Goal: Obtain resource: Obtain resource

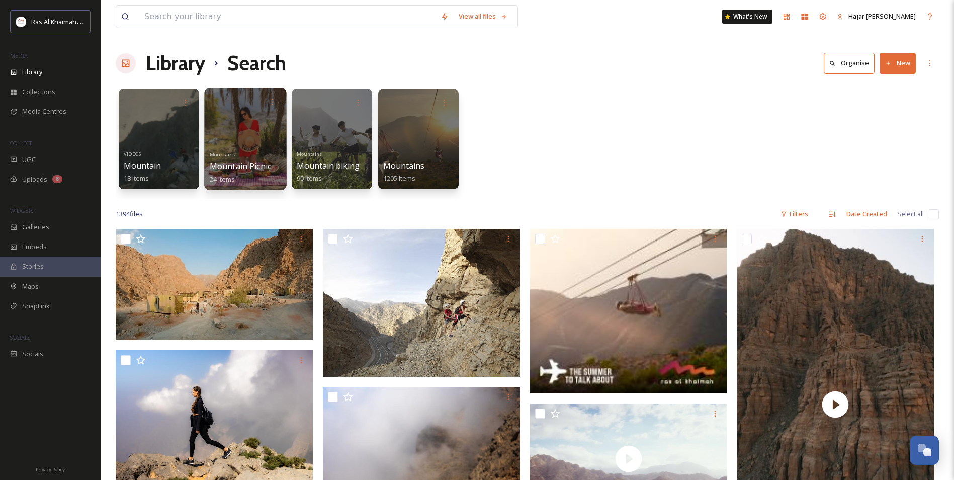
click at [261, 136] on div at bounding box center [245, 138] width 82 height 103
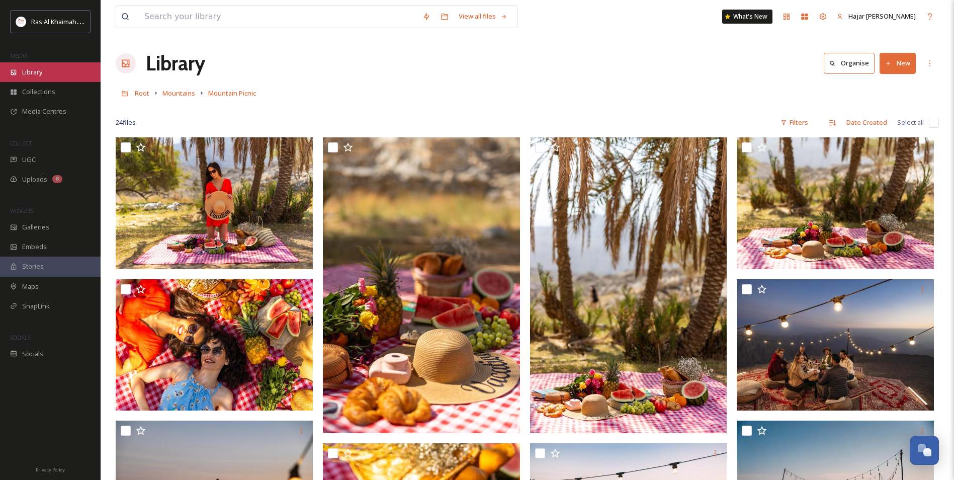
click at [42, 77] on span "Library" at bounding box center [32, 72] width 20 height 10
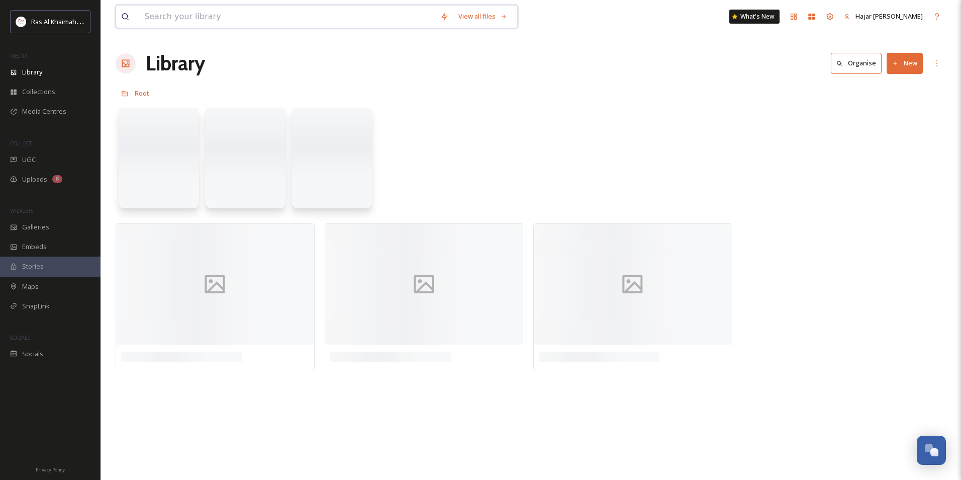
click at [190, 14] on input at bounding box center [287, 17] width 296 height 22
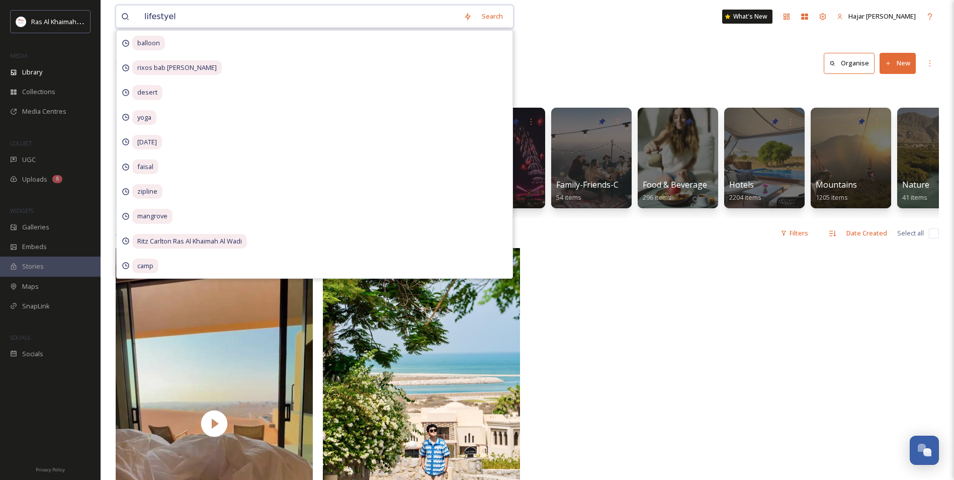
type input "lifestyel"
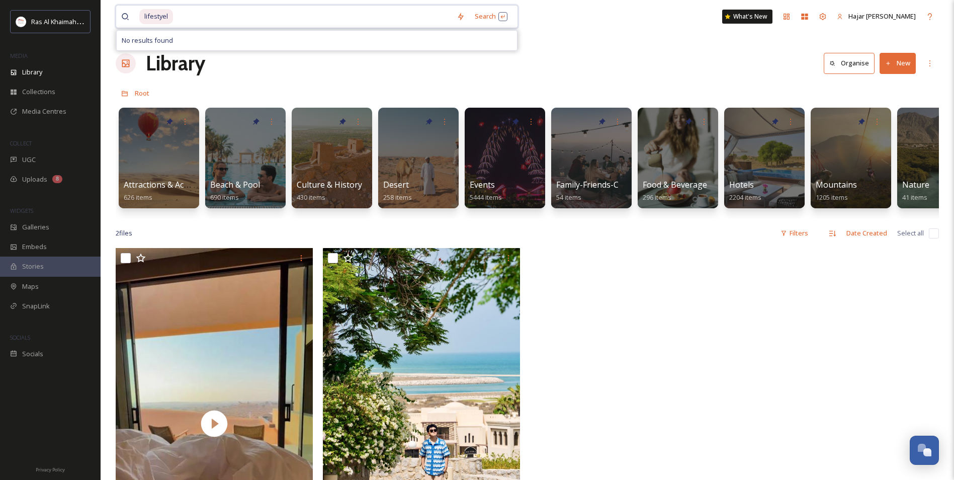
drag, startPoint x: 209, startPoint y: 15, endPoint x: 25, endPoint y: 236, distance: 287.4
click at [37, 40] on div "Ras Al Khaimah Tourism Development Authority MEDIA Library Collections Media Ce…" at bounding box center [477, 363] width 954 height 727
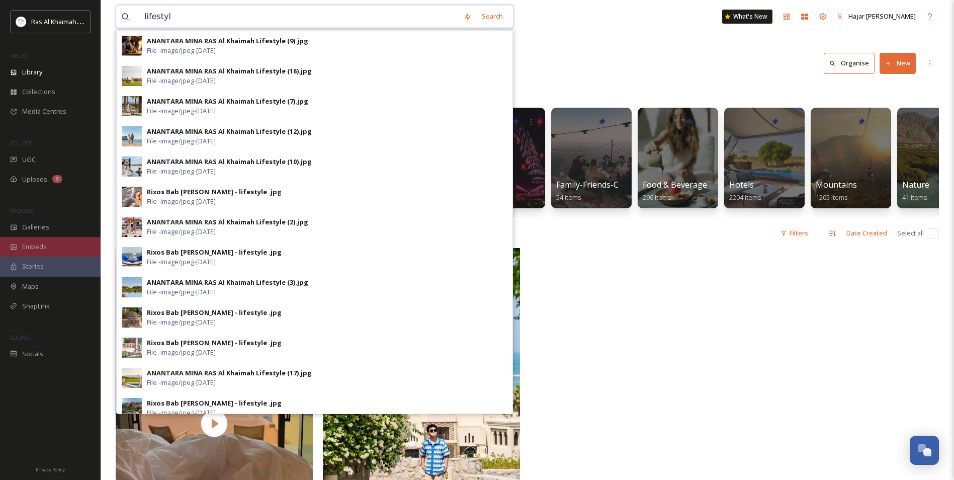
type input "lifestyle"
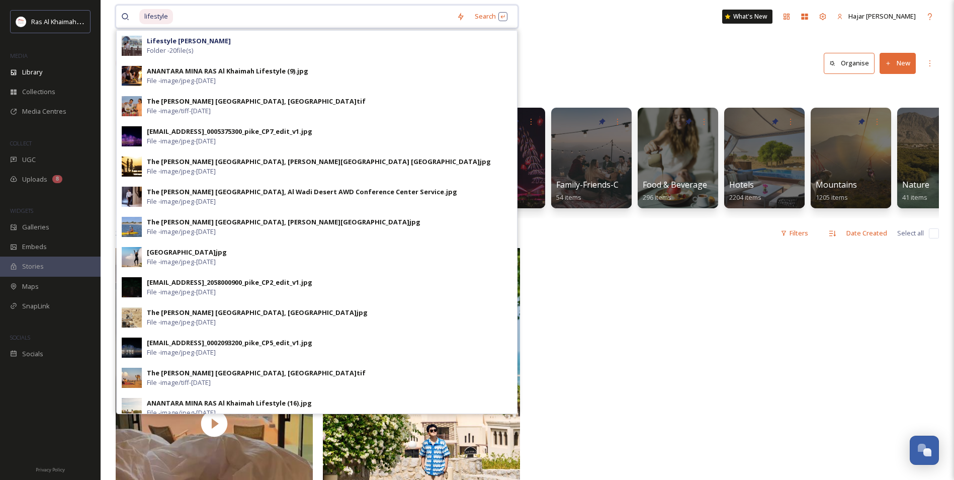
click at [260, 14] on input at bounding box center [312, 17] width 277 height 22
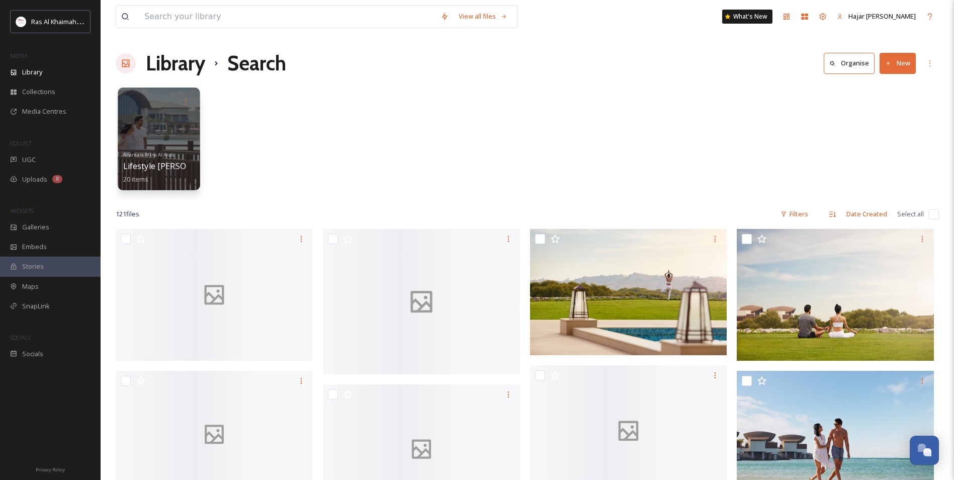
click at [157, 111] on div at bounding box center [159, 101] width 72 height 19
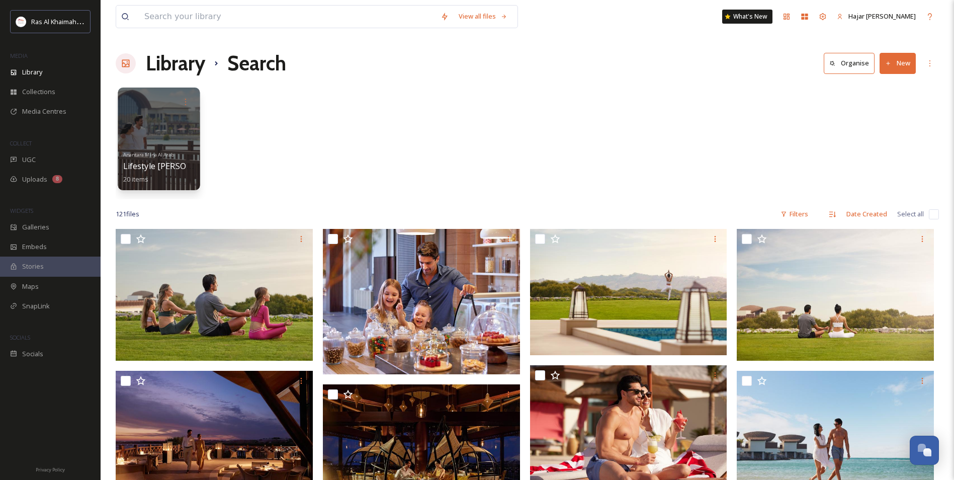
click at [148, 135] on div at bounding box center [159, 138] width 82 height 103
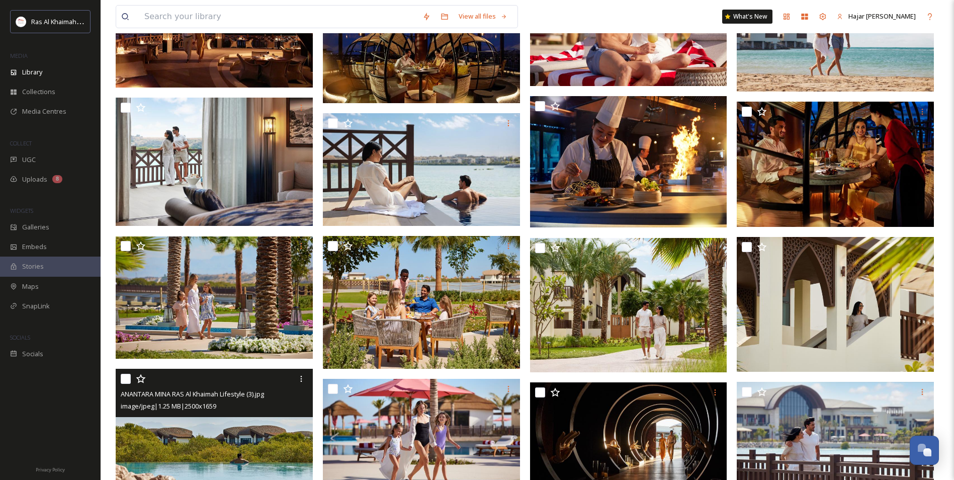
scroll to position [369, 0]
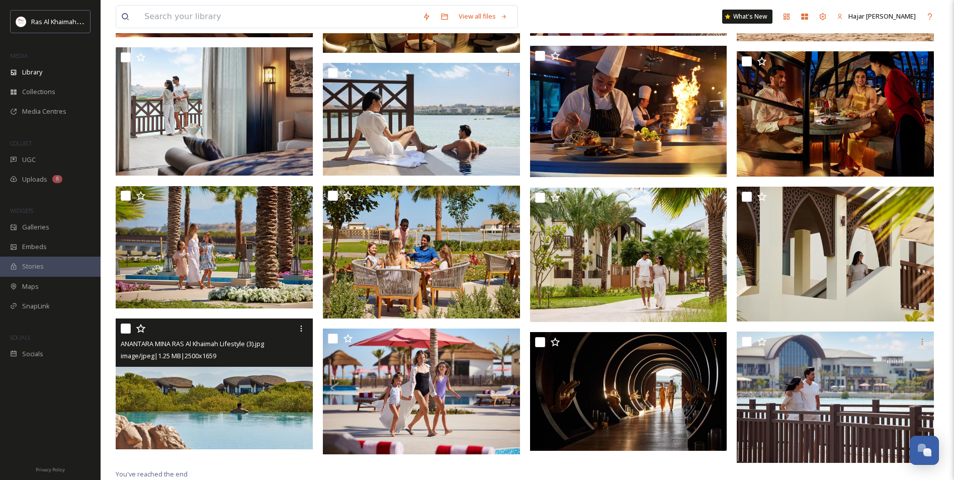
click at [243, 385] on img at bounding box center [214, 383] width 197 height 131
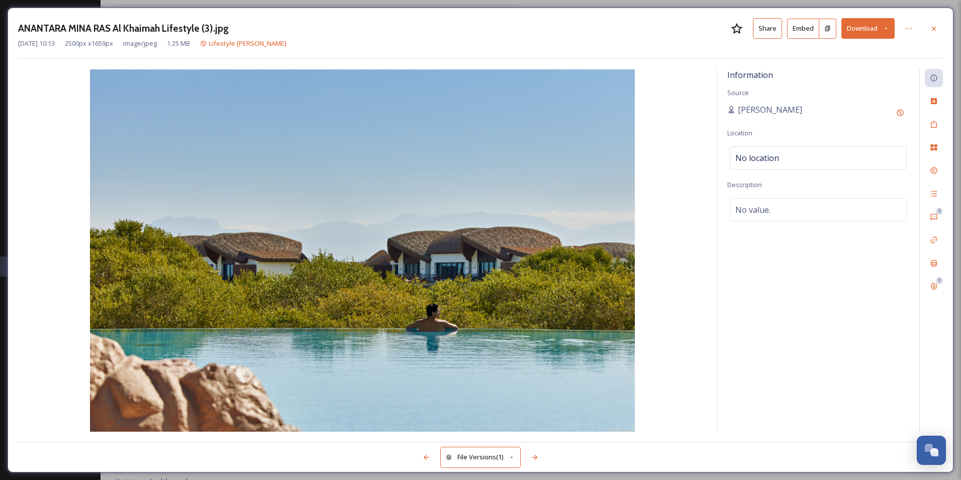
click at [767, 33] on button "Share" at bounding box center [767, 28] width 29 height 21
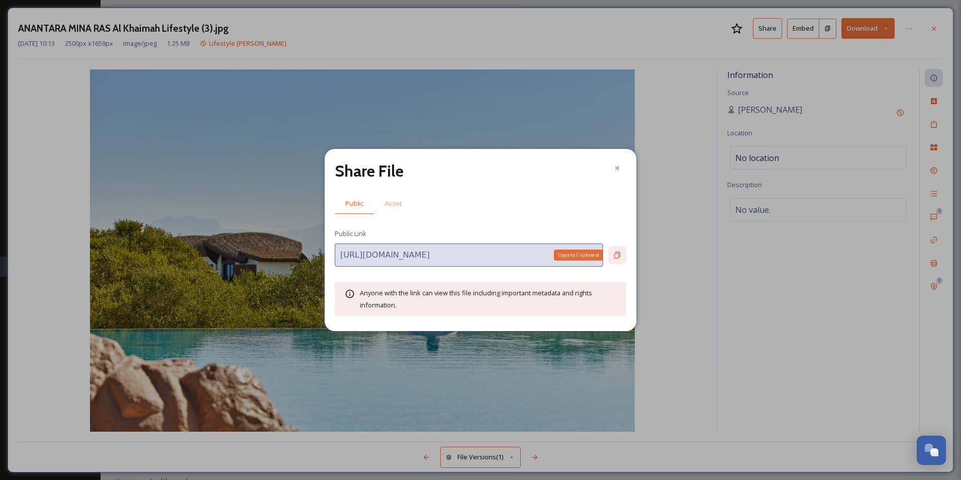
click at [616, 253] on icon at bounding box center [617, 255] width 6 height 7
click at [619, 170] on icon at bounding box center [617, 168] width 8 height 8
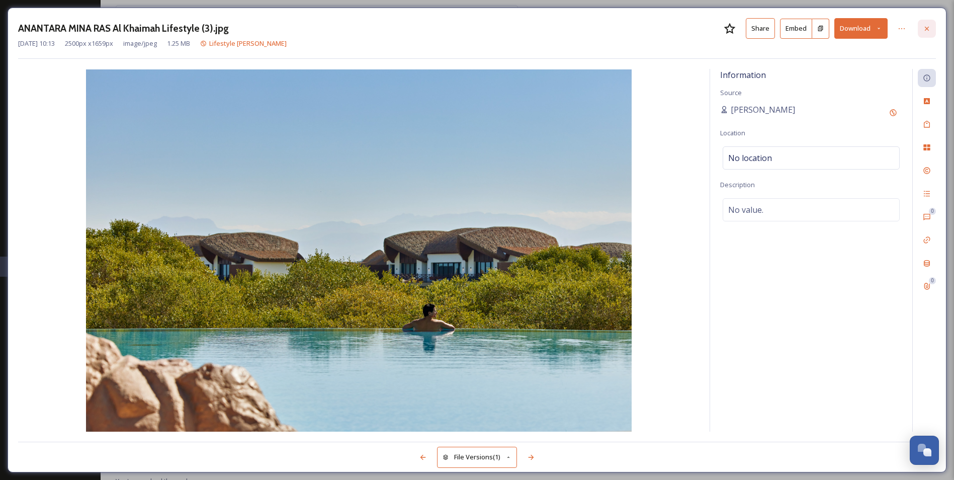
click at [926, 21] on div at bounding box center [926, 29] width 18 height 18
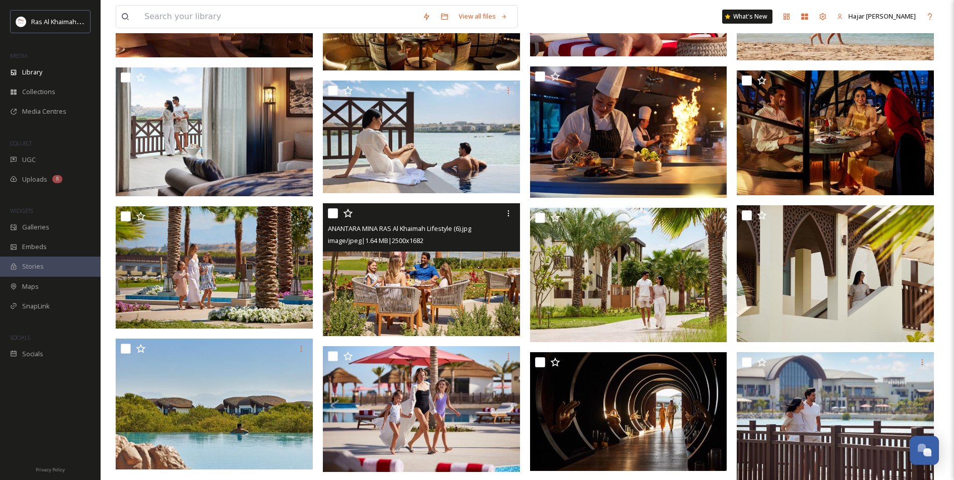
scroll to position [373, 0]
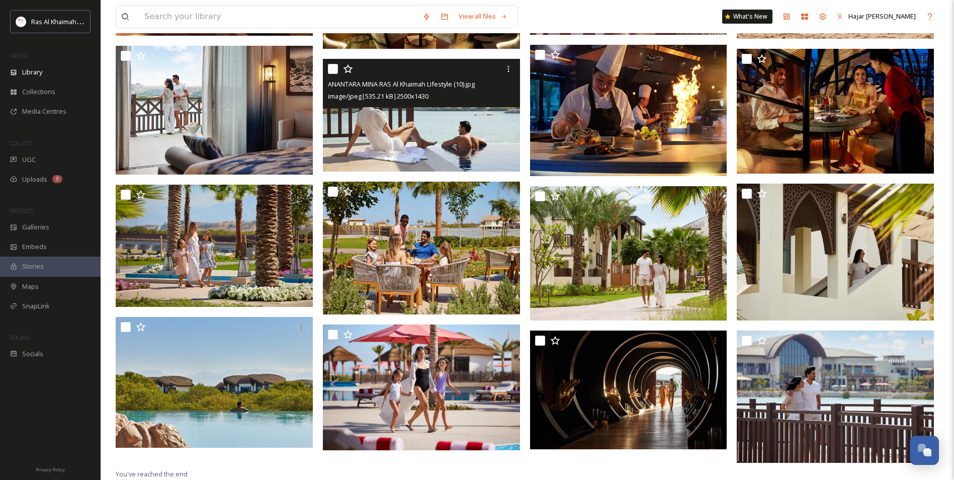
click at [439, 145] on img at bounding box center [421, 115] width 197 height 113
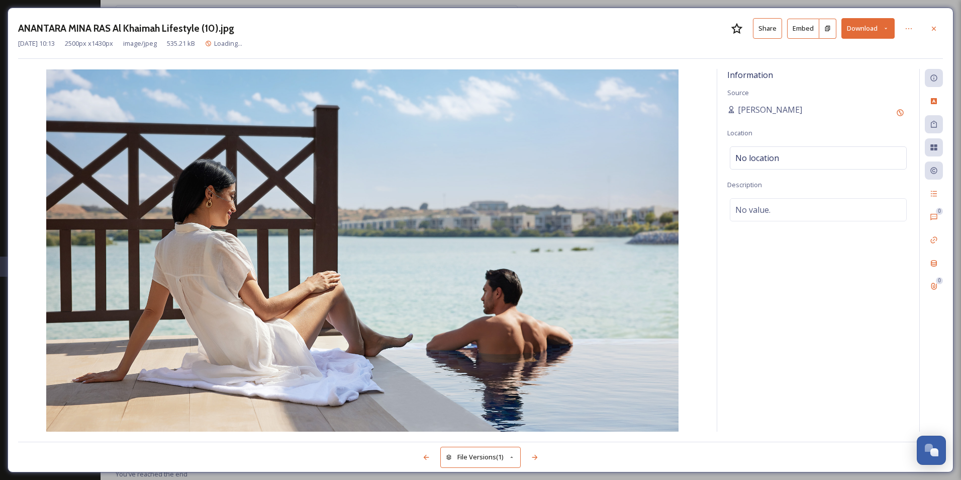
click at [767, 30] on button "Share" at bounding box center [767, 28] width 29 height 21
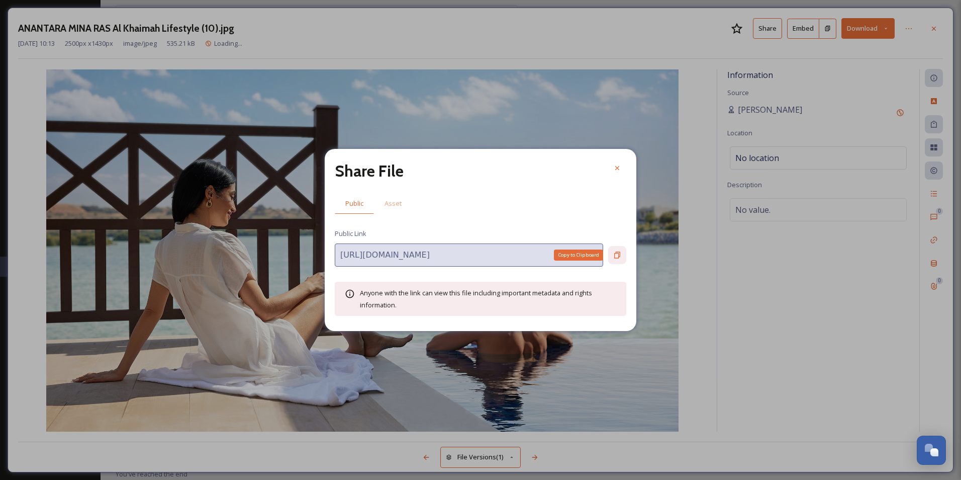
click at [616, 251] on icon at bounding box center [617, 255] width 8 height 8
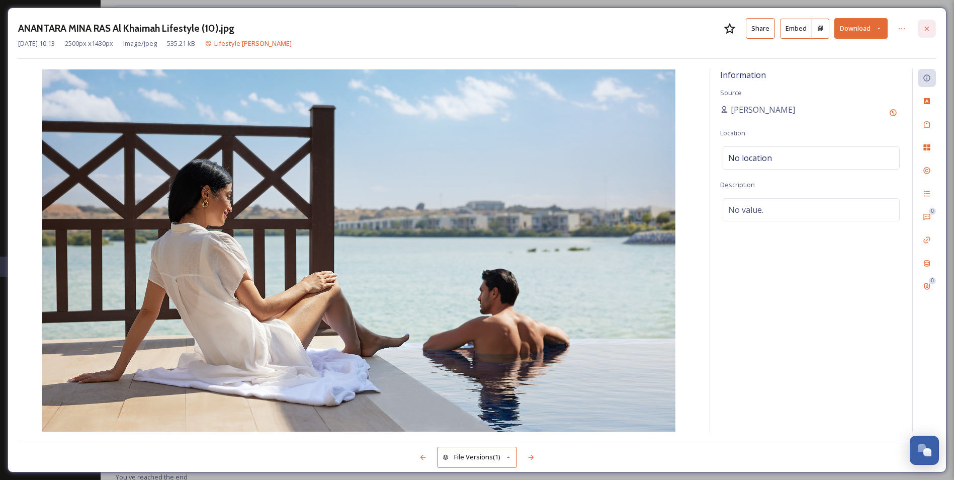
click at [927, 31] on icon at bounding box center [926, 29] width 8 height 8
